Goal: Transaction & Acquisition: Purchase product/service

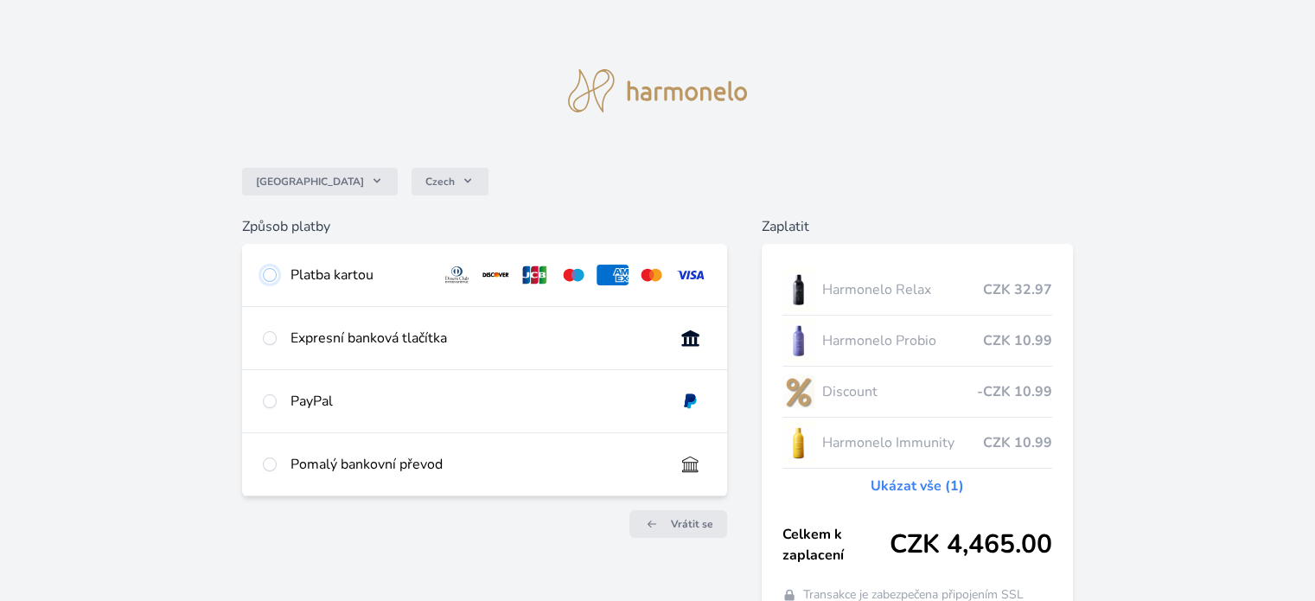
click at [272, 273] on input "radio" at bounding box center [270, 275] width 14 height 14
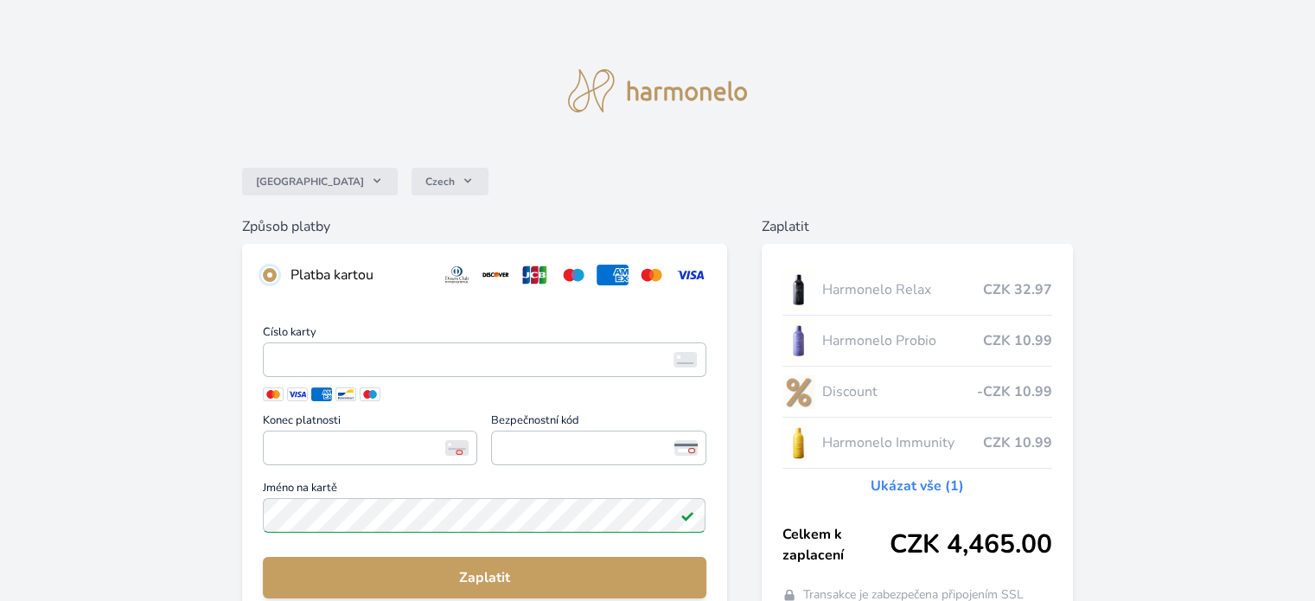
click at [272, 273] on input "radio" at bounding box center [270, 275] width 14 height 14
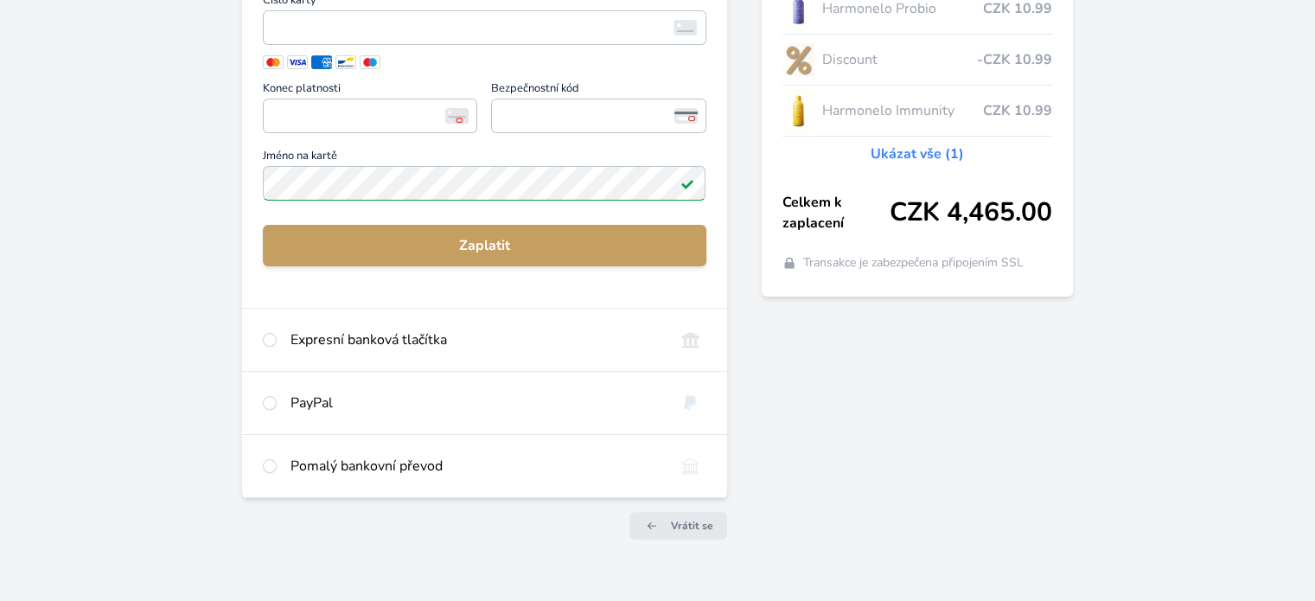
scroll to position [354, 0]
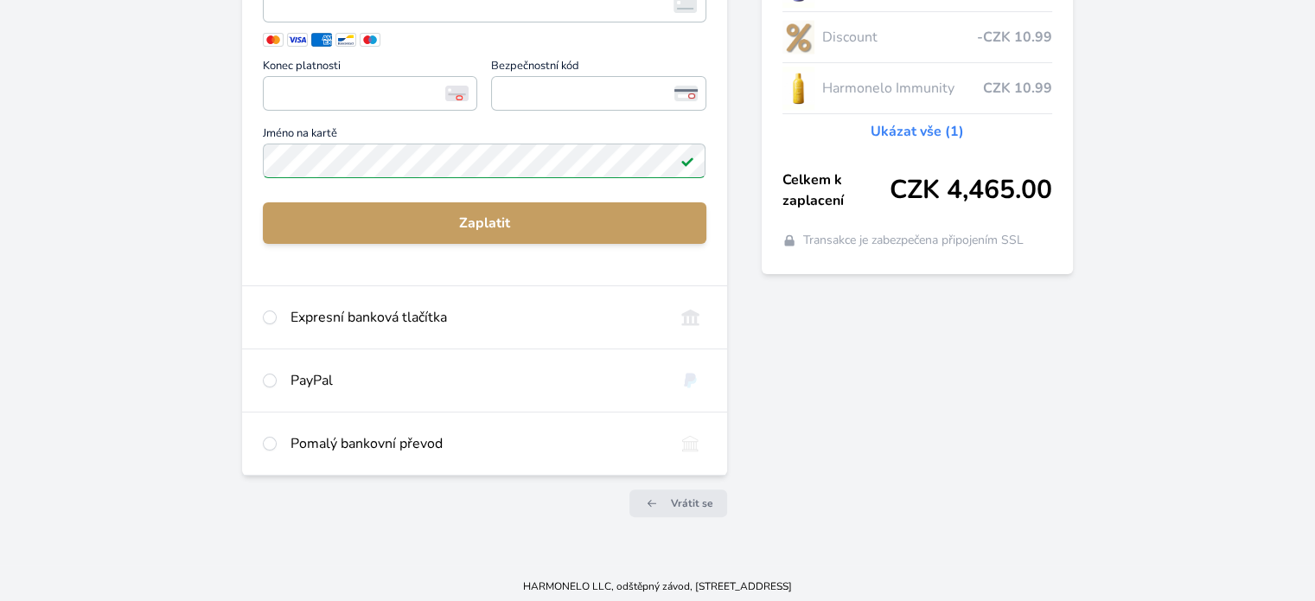
click at [278, 330] on div "Expresní banková tlačítka" at bounding box center [484, 317] width 484 height 62
radio input "false"
radio input "true"
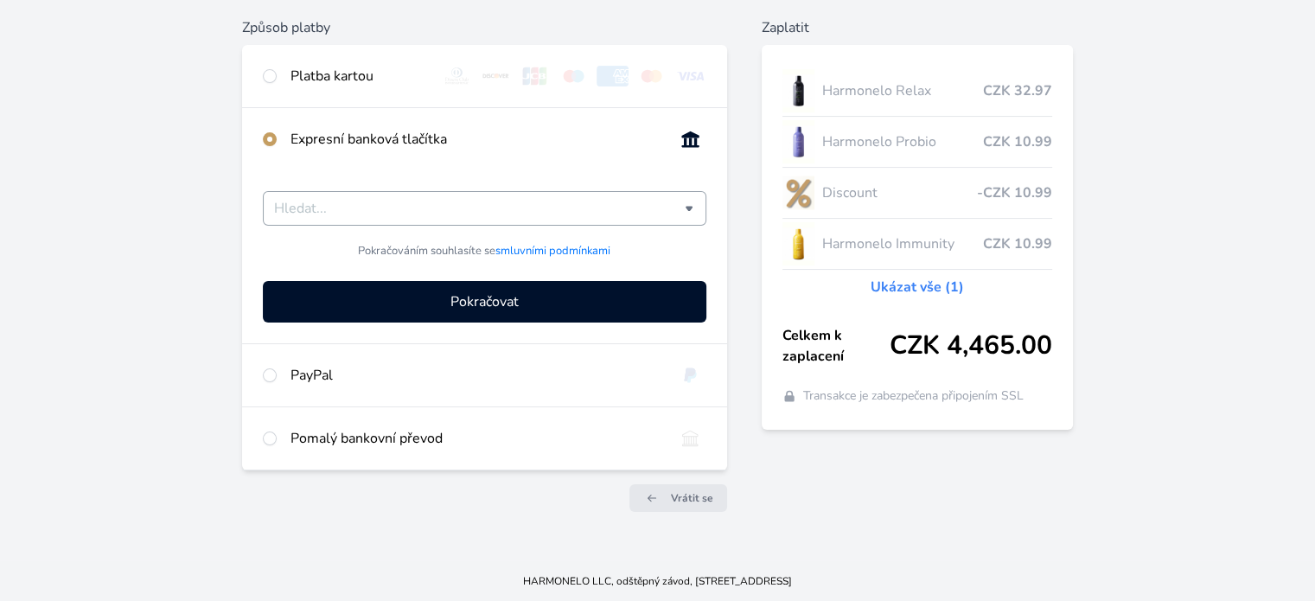
click at [449, 203] on input "Česká spořitelna Komerční banka mTransfer Fio banka Moneta Money Bank Raiffeise…" at bounding box center [479, 208] width 410 height 21
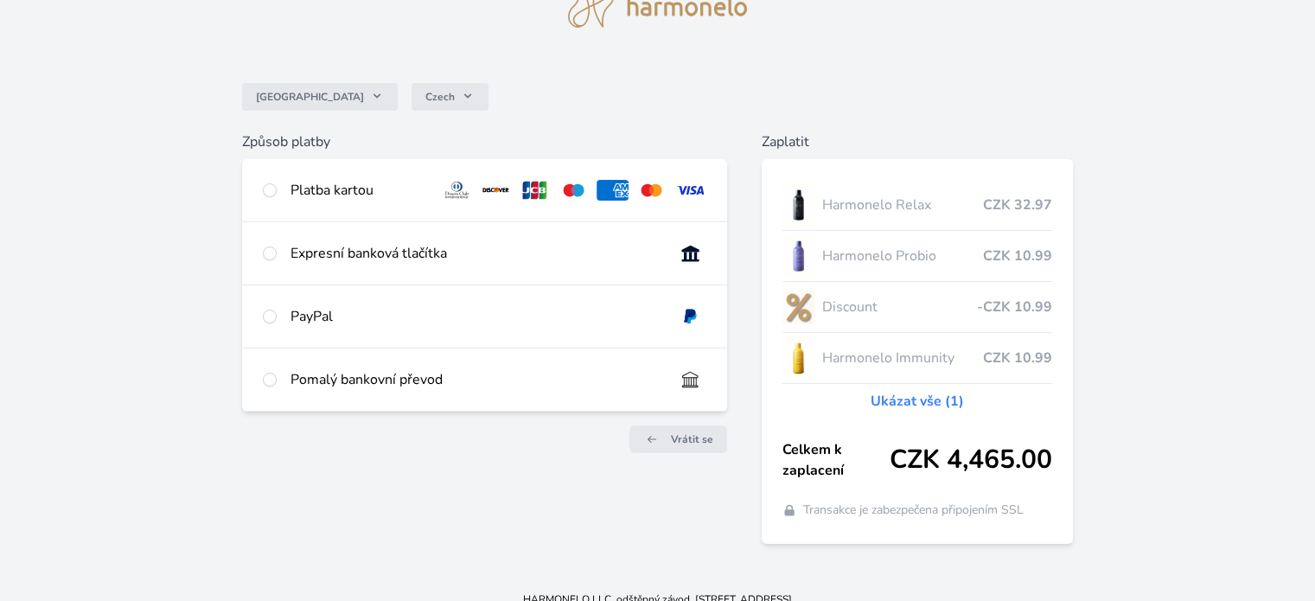
scroll to position [88, 0]
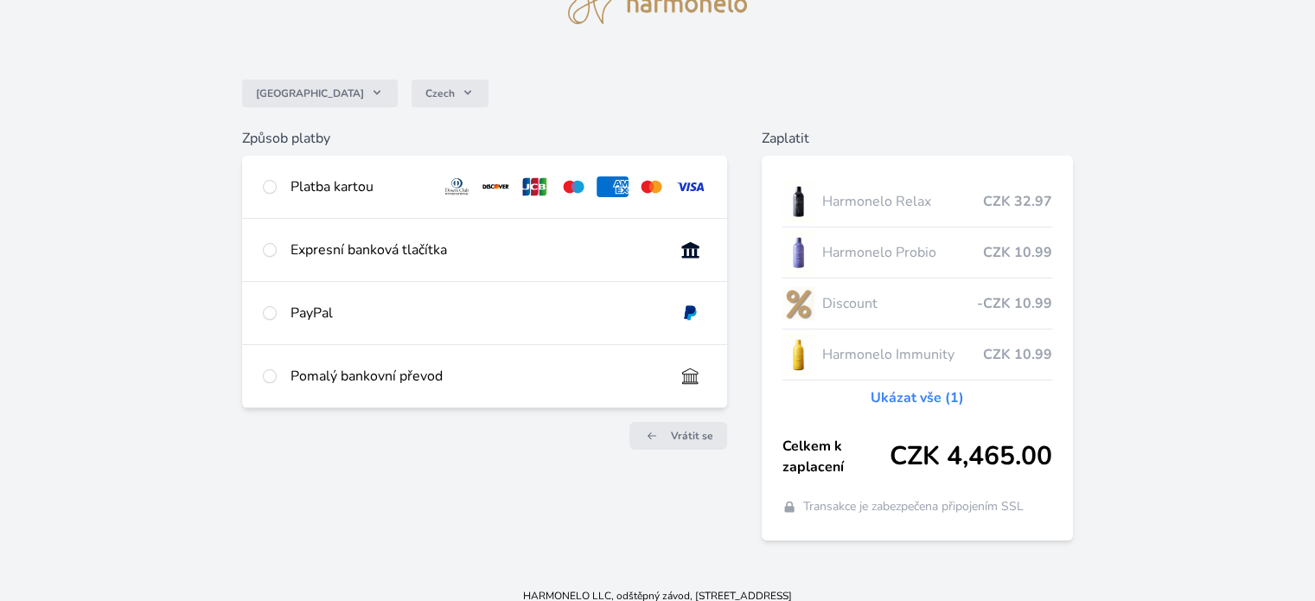
click at [933, 387] on link "Ukázat vše (1)" at bounding box center [916, 397] width 93 height 21
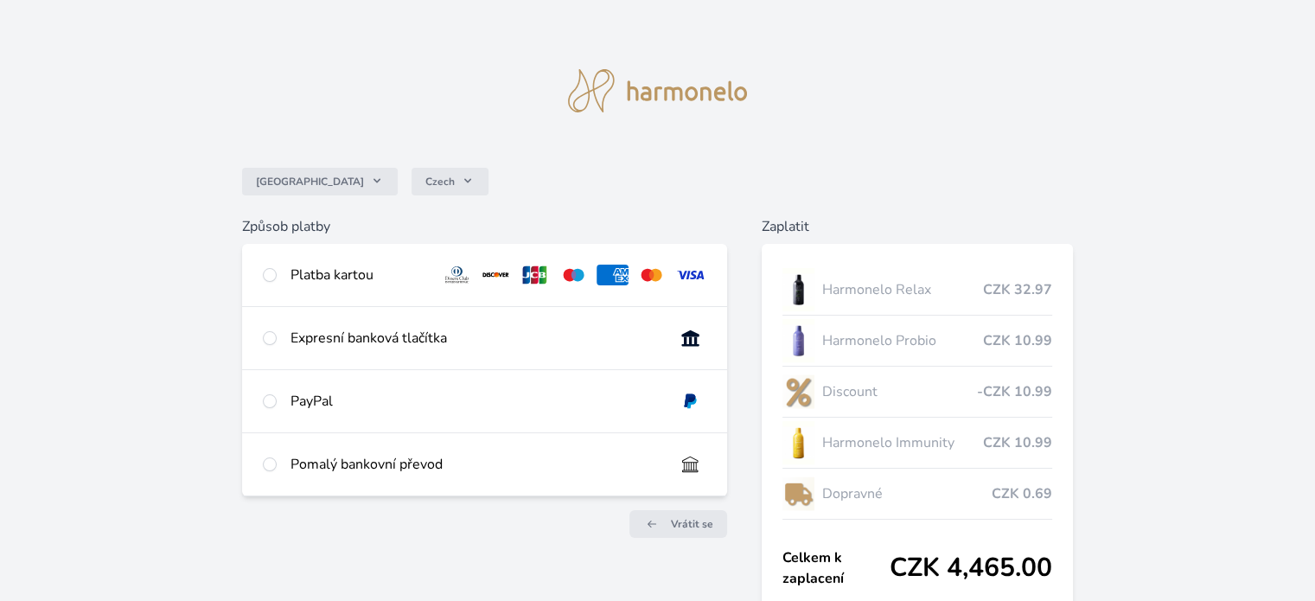
scroll to position [126, 0]
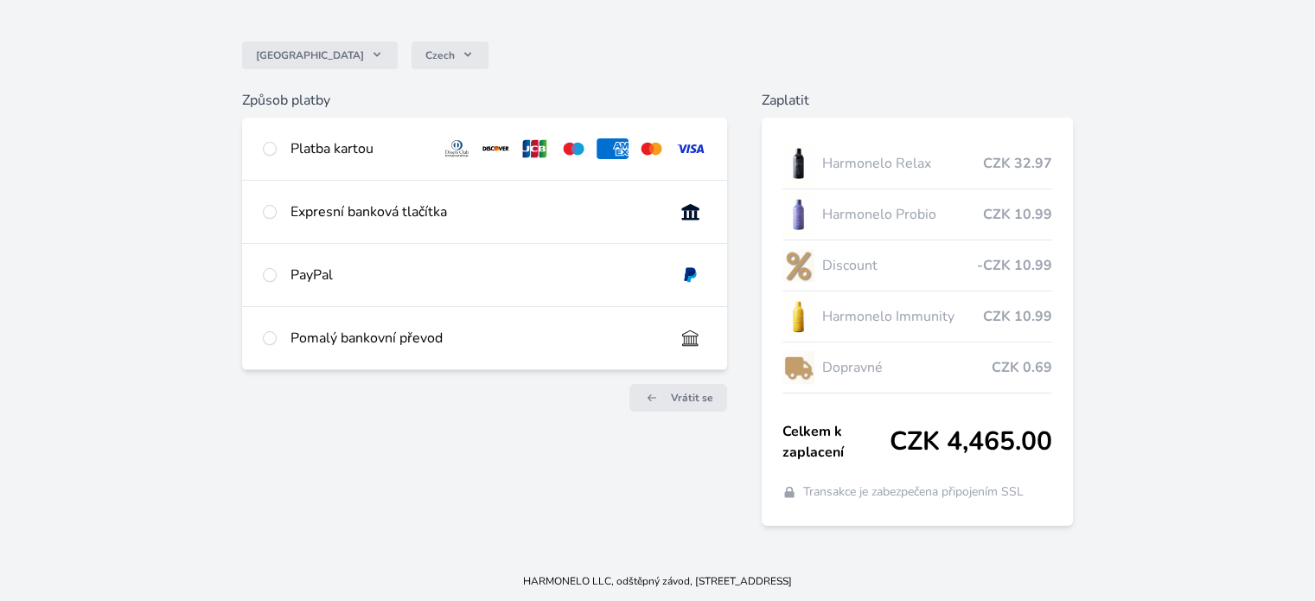
click at [1265, 456] on div "Česko Czech Způsob platby Platba kartou Číslo karty <p>Your browser does not su…" at bounding box center [657, 217] width 1315 height 686
click at [631, 53] on div "Česko Czech" at bounding box center [657, 55] width 831 height 69
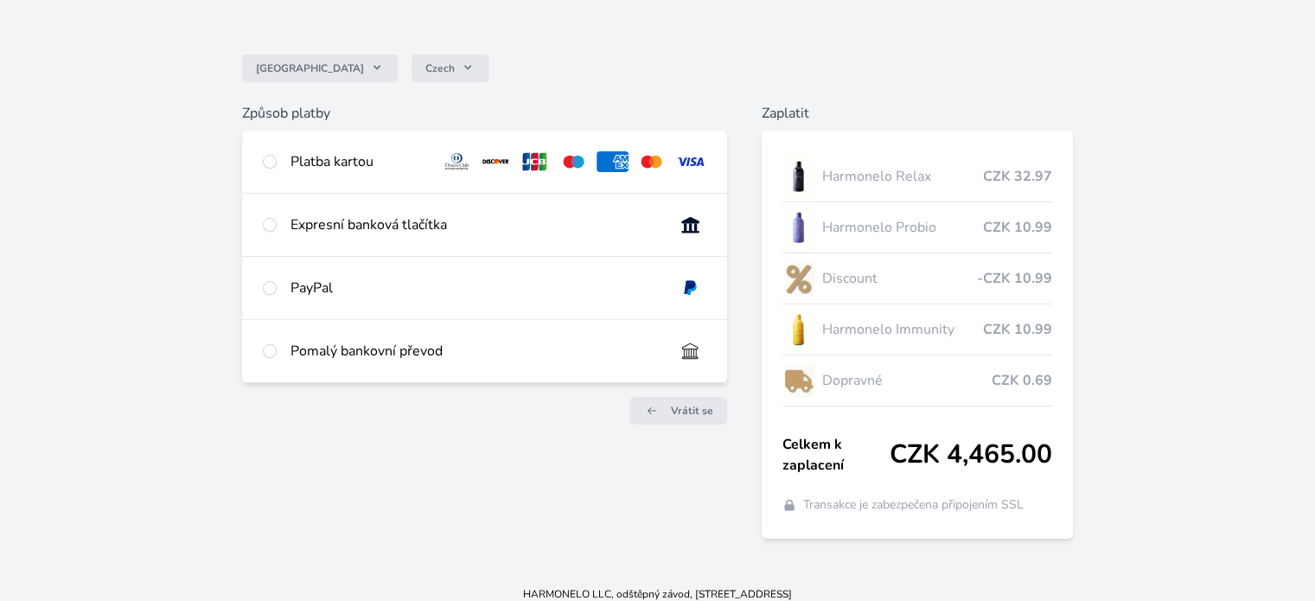
scroll to position [115, 0]
click at [956, 67] on div "Česko Czech" at bounding box center [657, 66] width 831 height 69
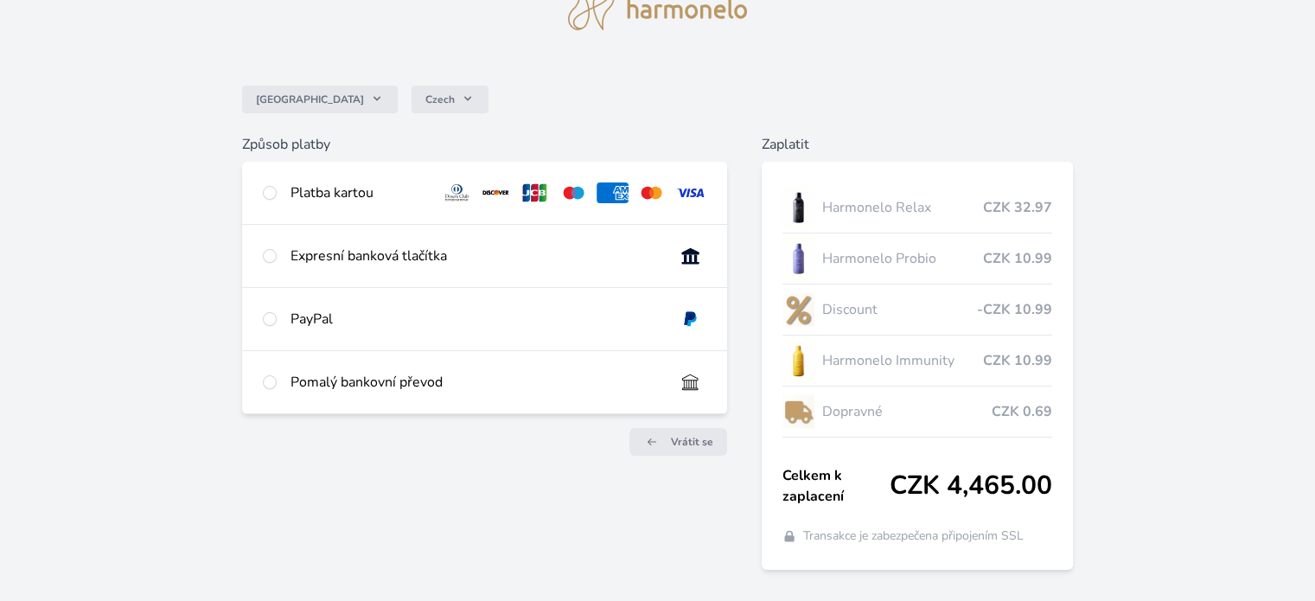
scroll to position [81, 0]
